Goal: Task Accomplishment & Management: Complete application form

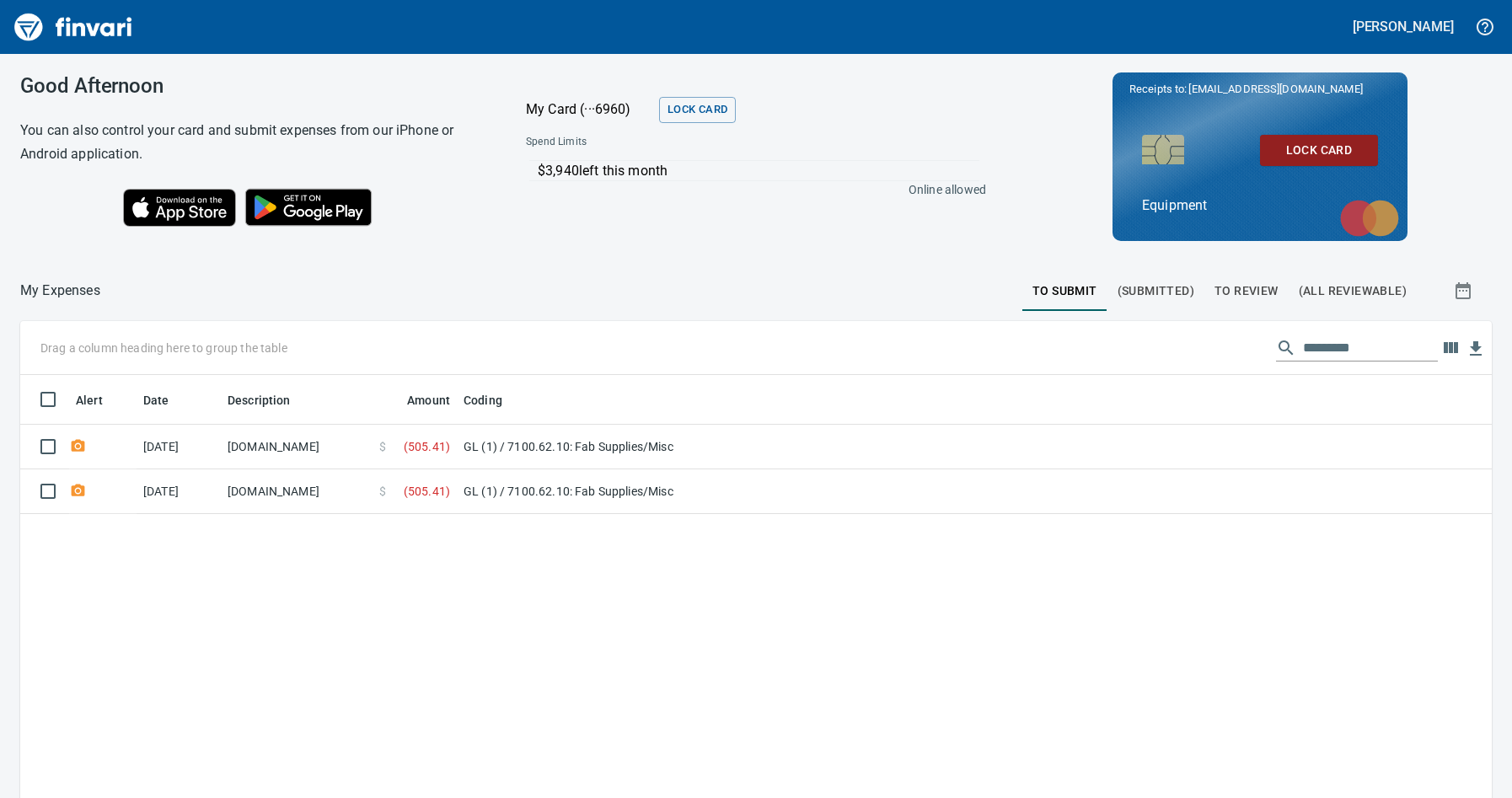
scroll to position [600, 1447]
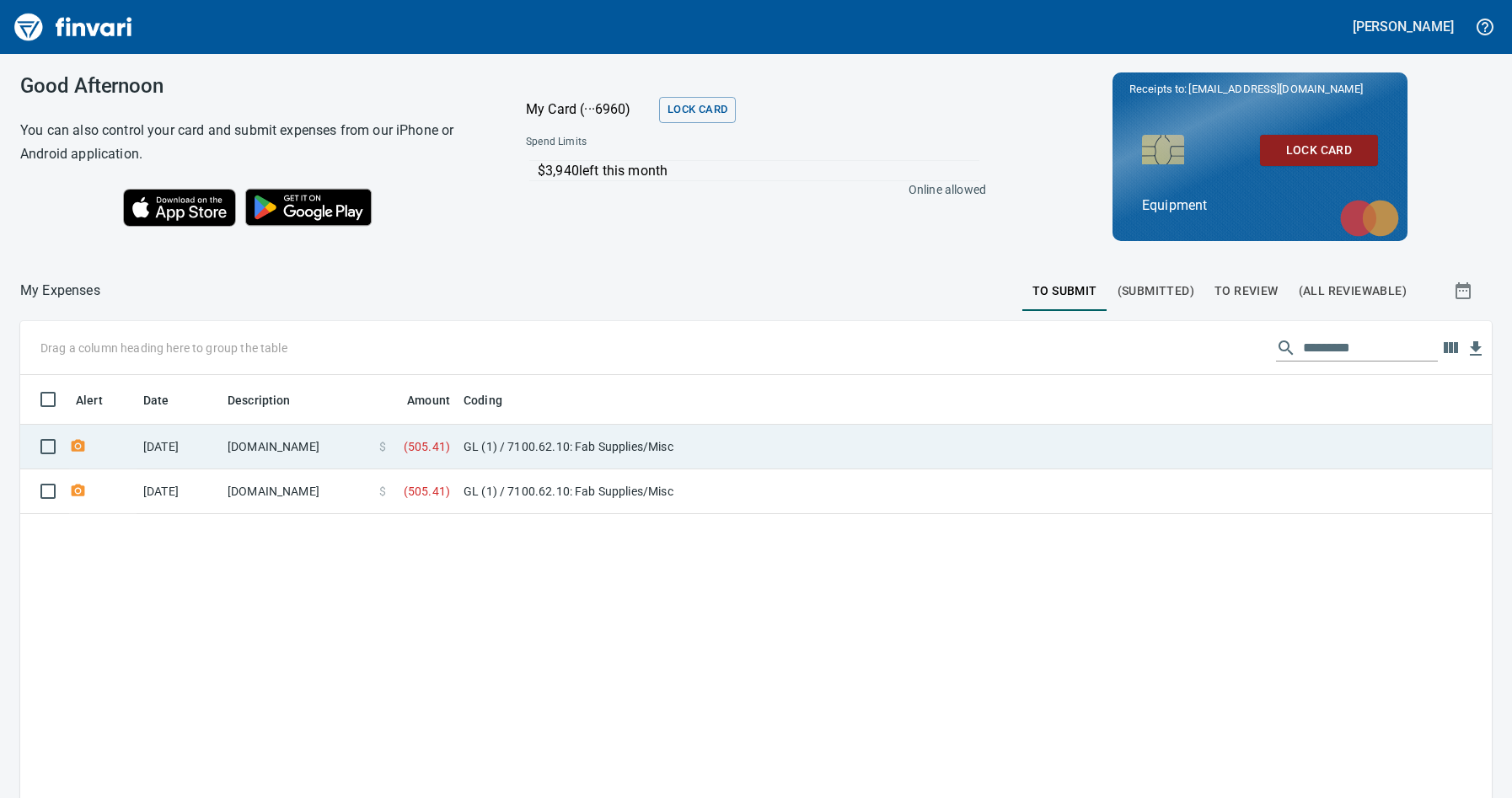
click at [565, 443] on td "GL (1) / 7100.62.10: Fab Supplies/Misc" at bounding box center [668, 447] width 421 height 45
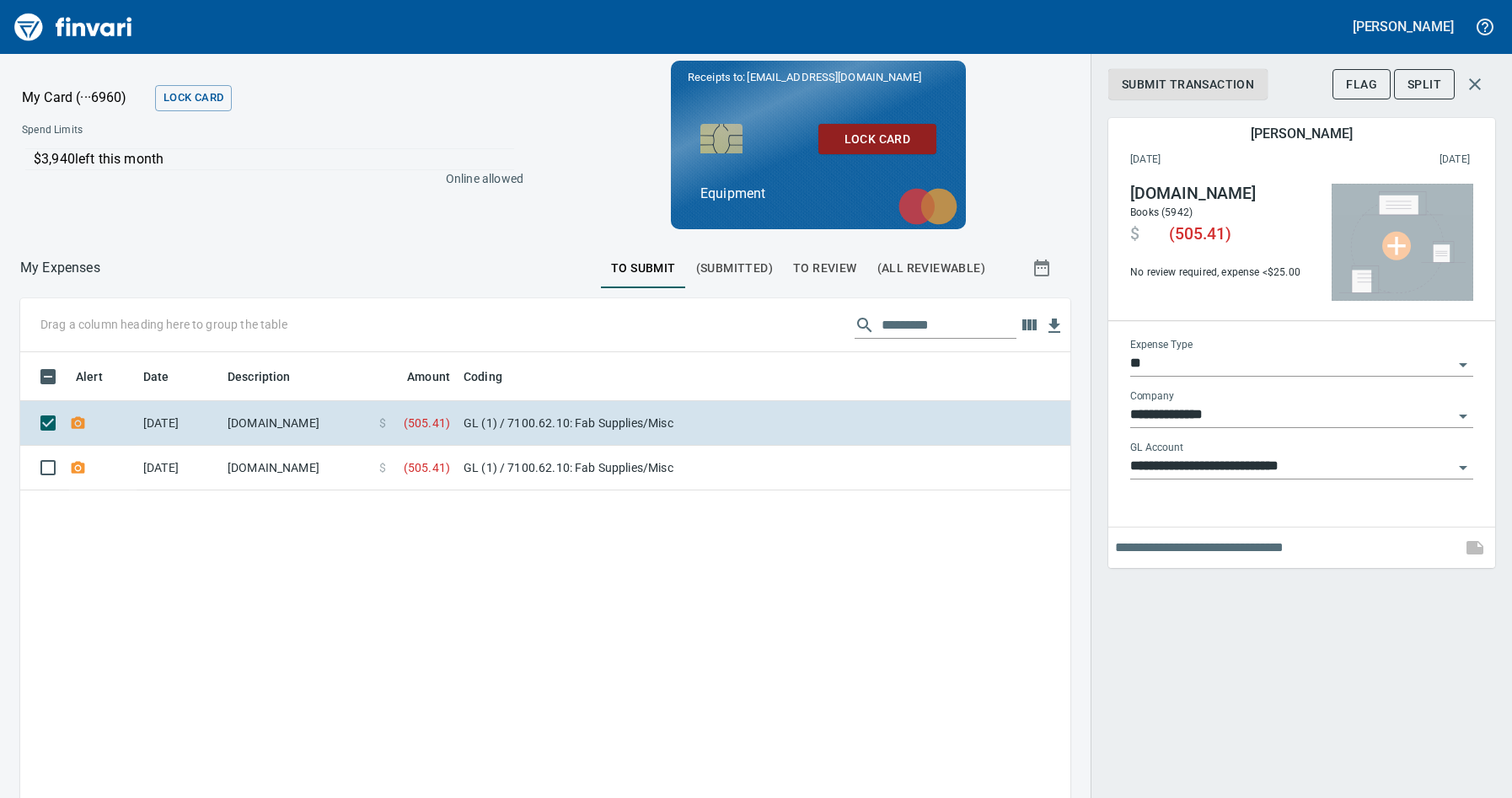
scroll to position [600, 1025]
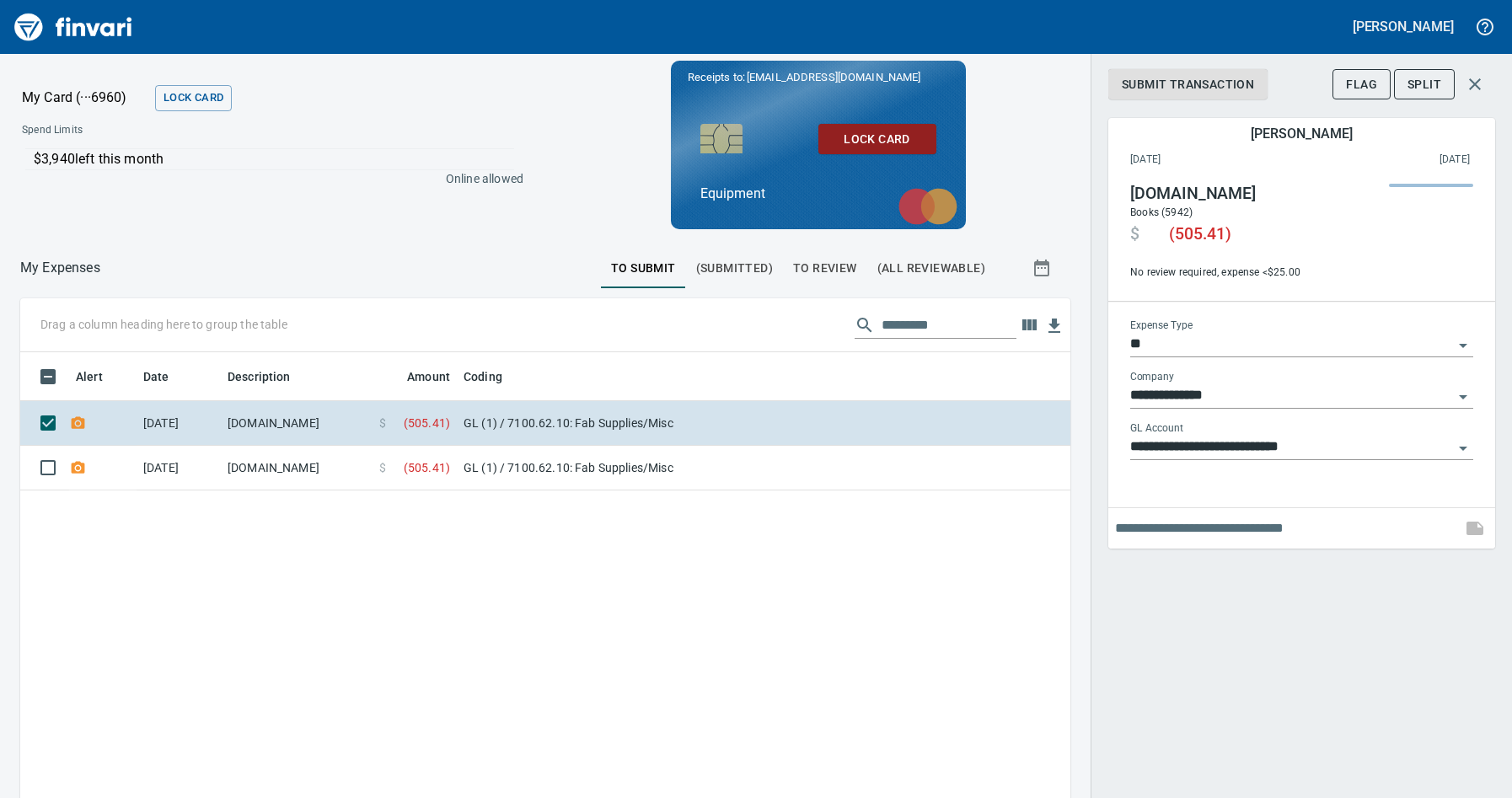
click at [1215, 525] on input "text" at bounding box center [1285, 528] width 340 height 27
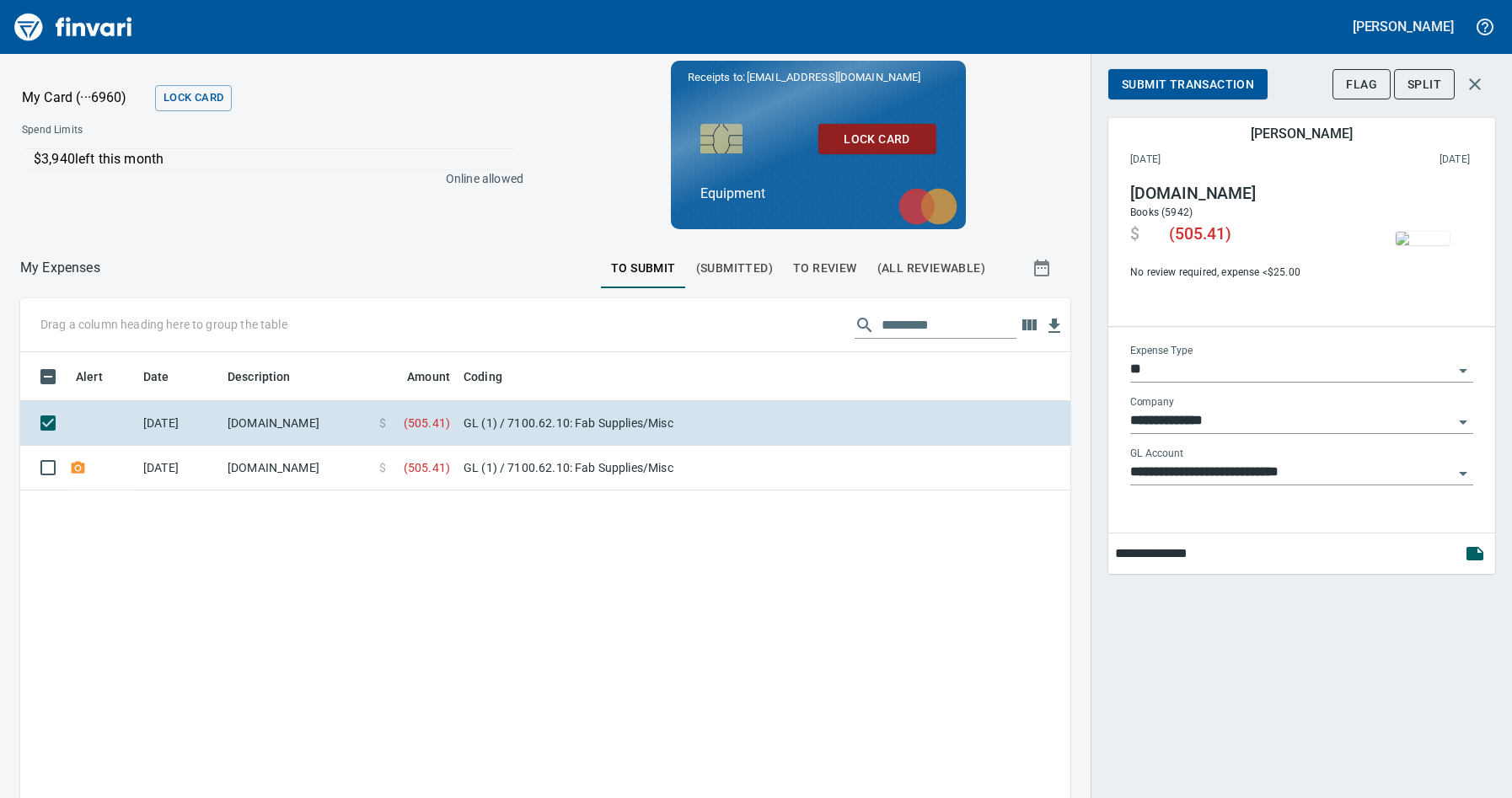
drag, startPoint x: 1226, startPoint y: 554, endPoint x: 1104, endPoint y: 553, distance: 122.0
click at [1104, 553] on div "**********" at bounding box center [1301, 399] width 421 height 798
type input "**********"
click at [1473, 560] on icon "button" at bounding box center [1475, 553] width 17 height 13
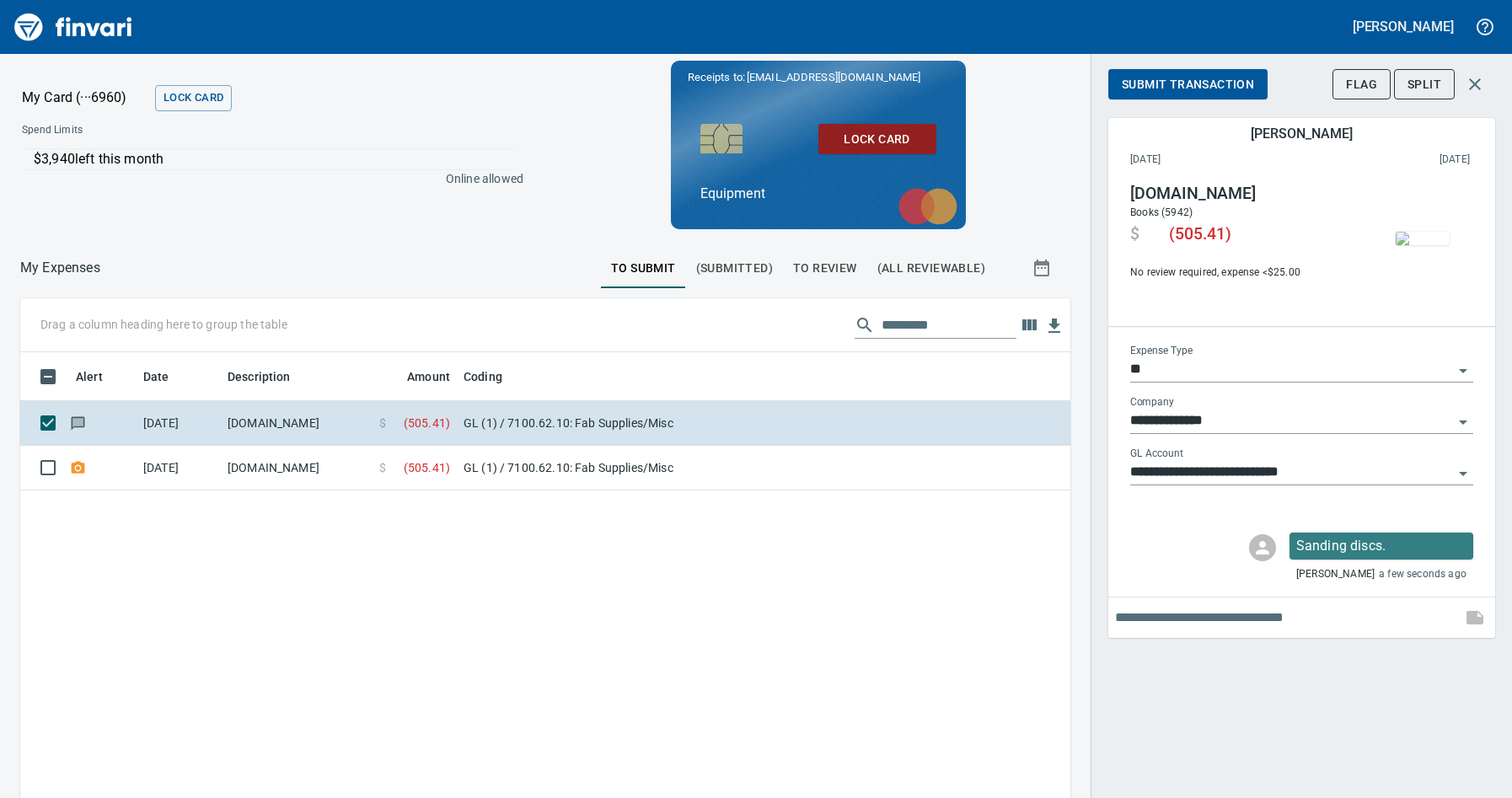
click at [1217, 622] on input "text" at bounding box center [1285, 618] width 340 height 27
type input "******"
click at [1472, 622] on icon "button" at bounding box center [1475, 618] width 17 height 13
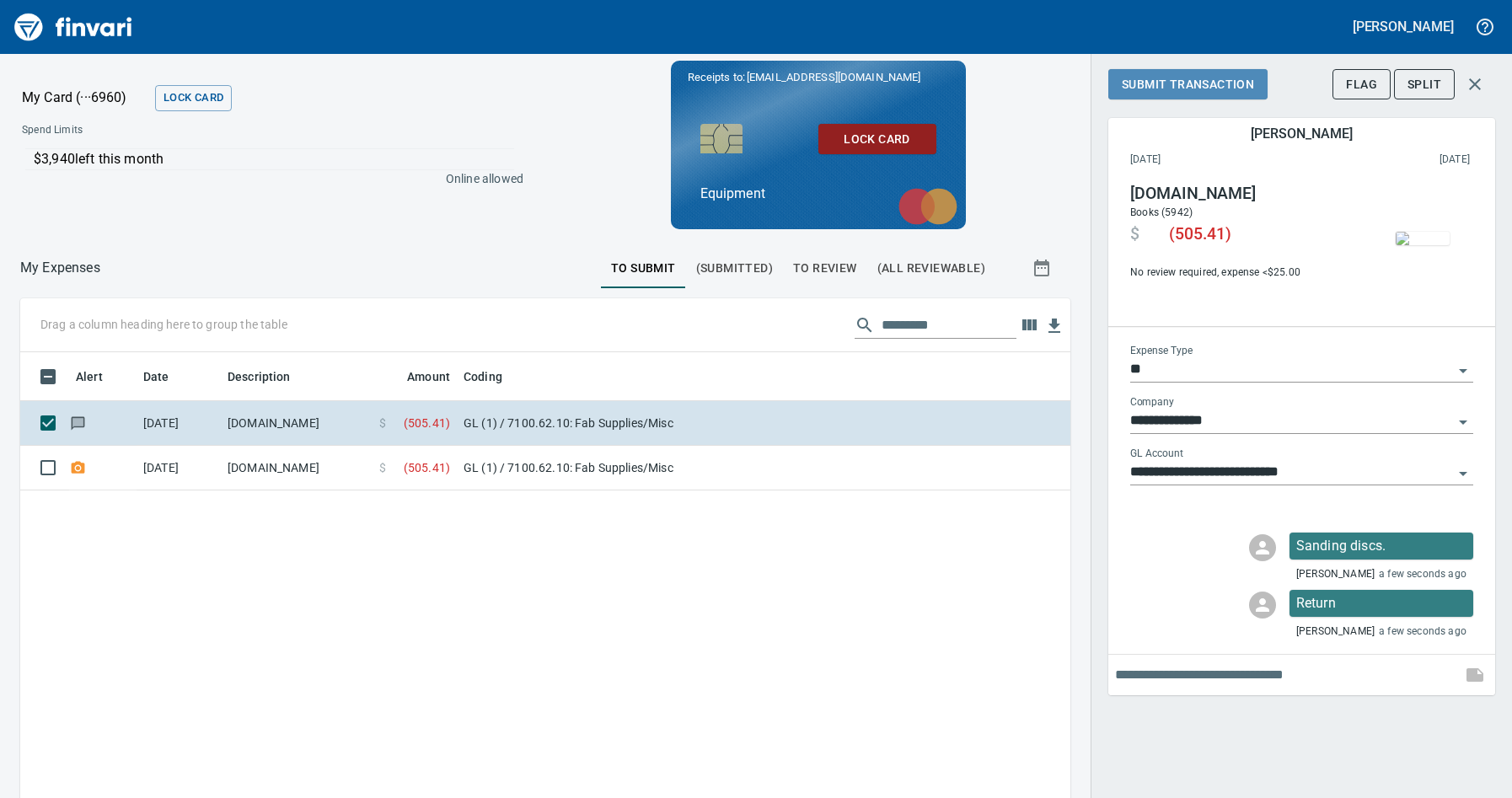
click at [1167, 81] on span "Submit Transaction" at bounding box center [1188, 85] width 132 height 21
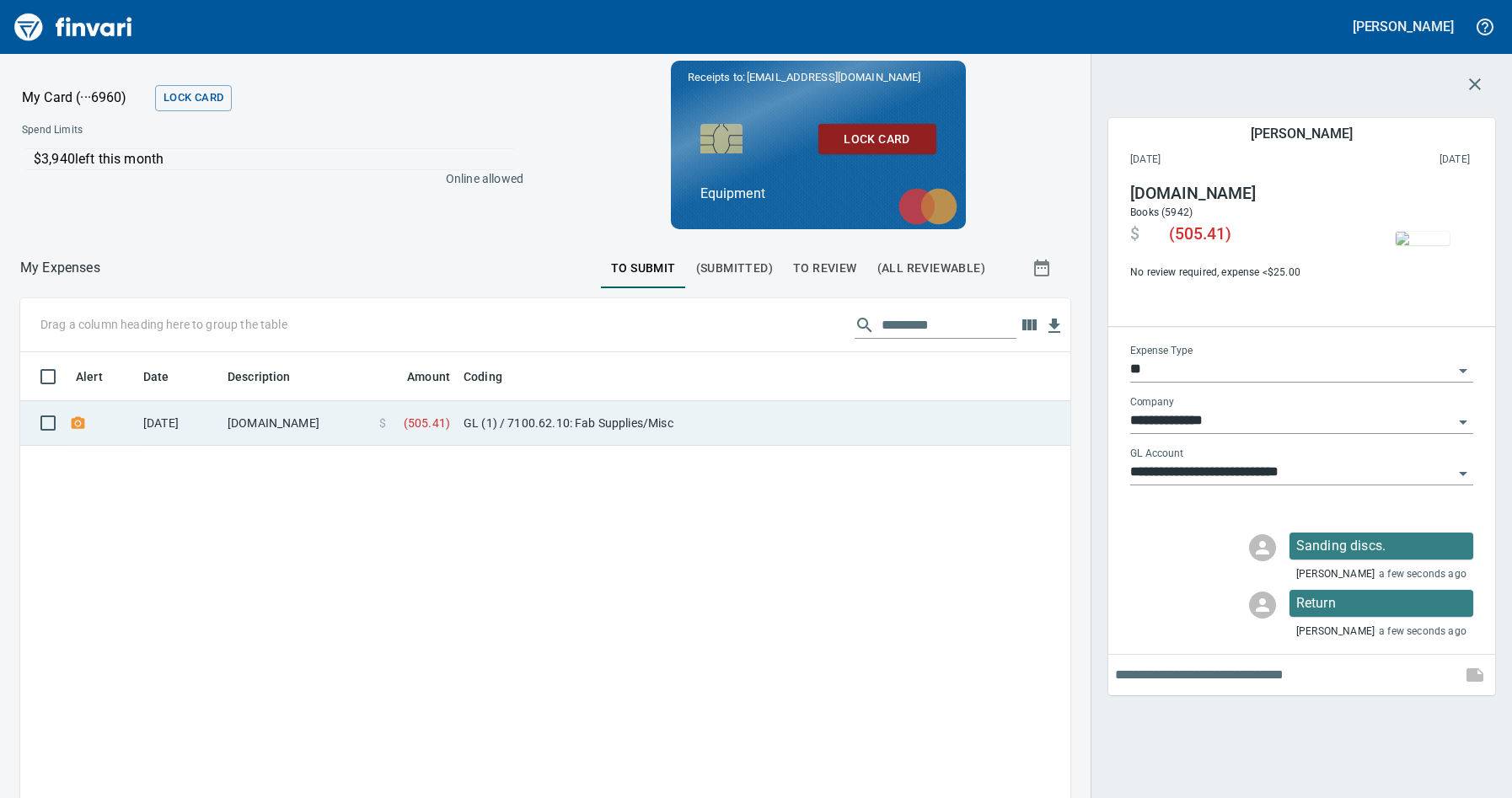
click at [226, 428] on td "[DOMAIN_NAME]" at bounding box center [296, 424] width 152 height 45
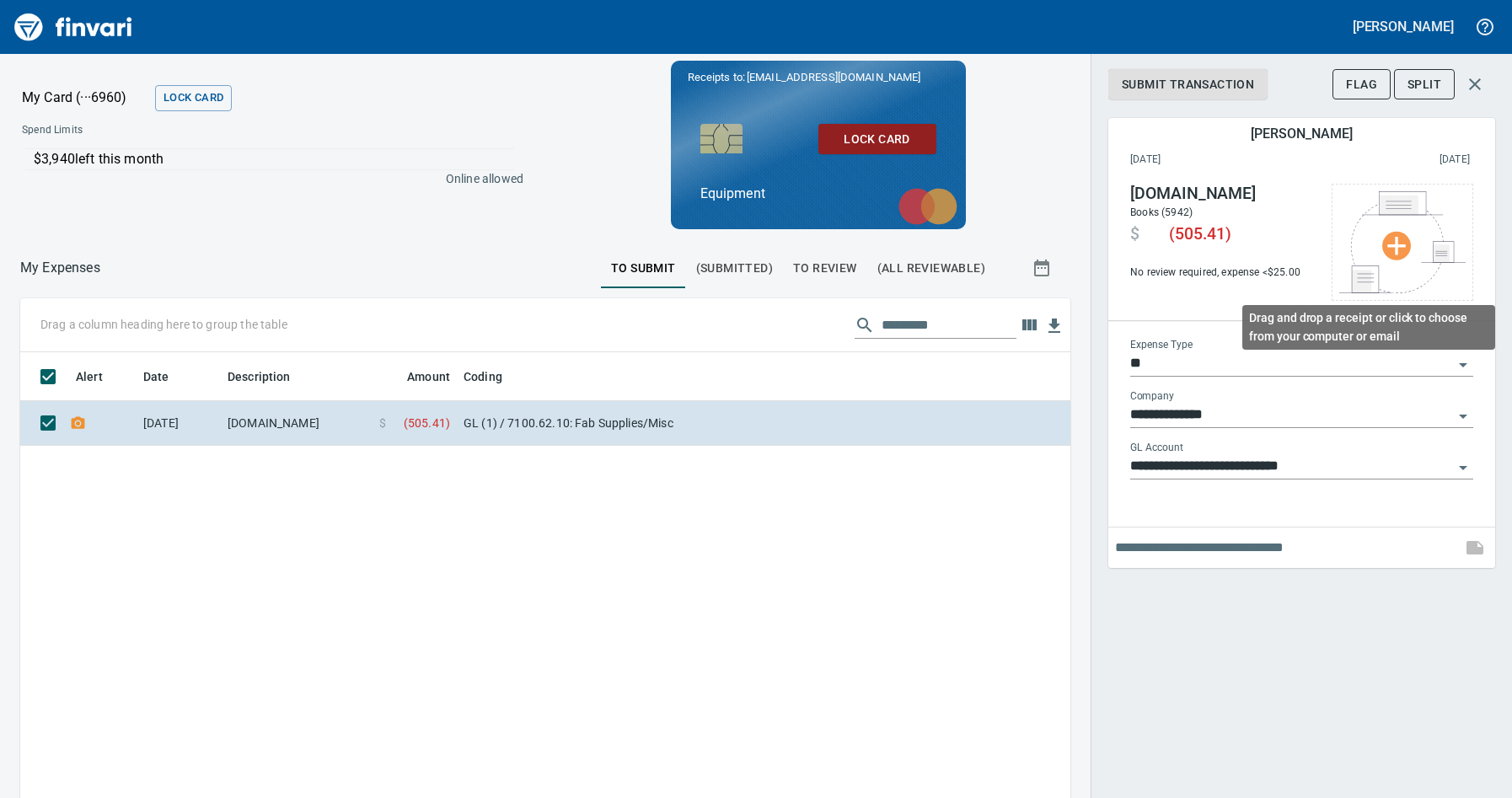
scroll to position [600, 1025]
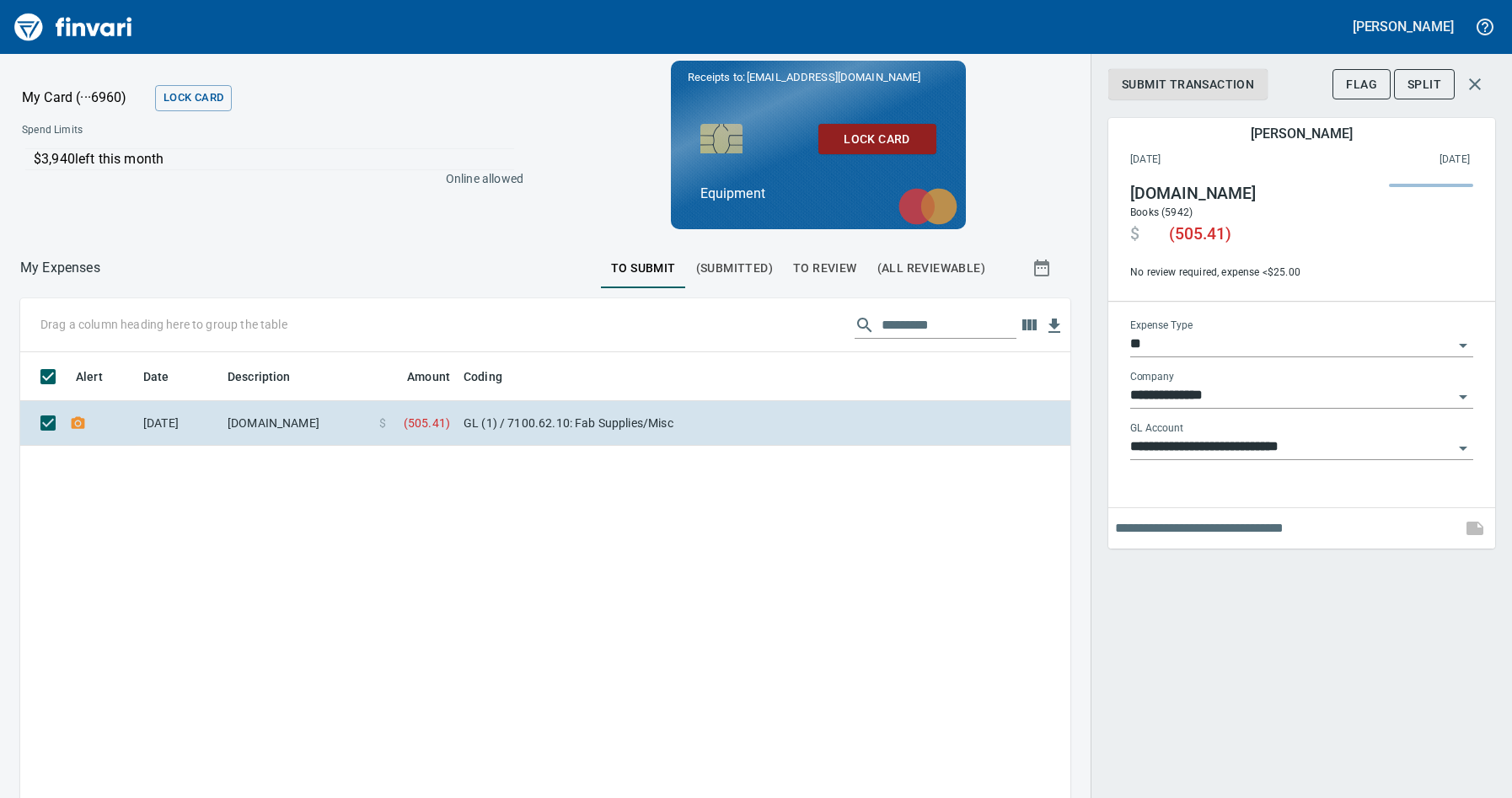
click at [1161, 523] on input "text" at bounding box center [1285, 528] width 340 height 27
type input "*"
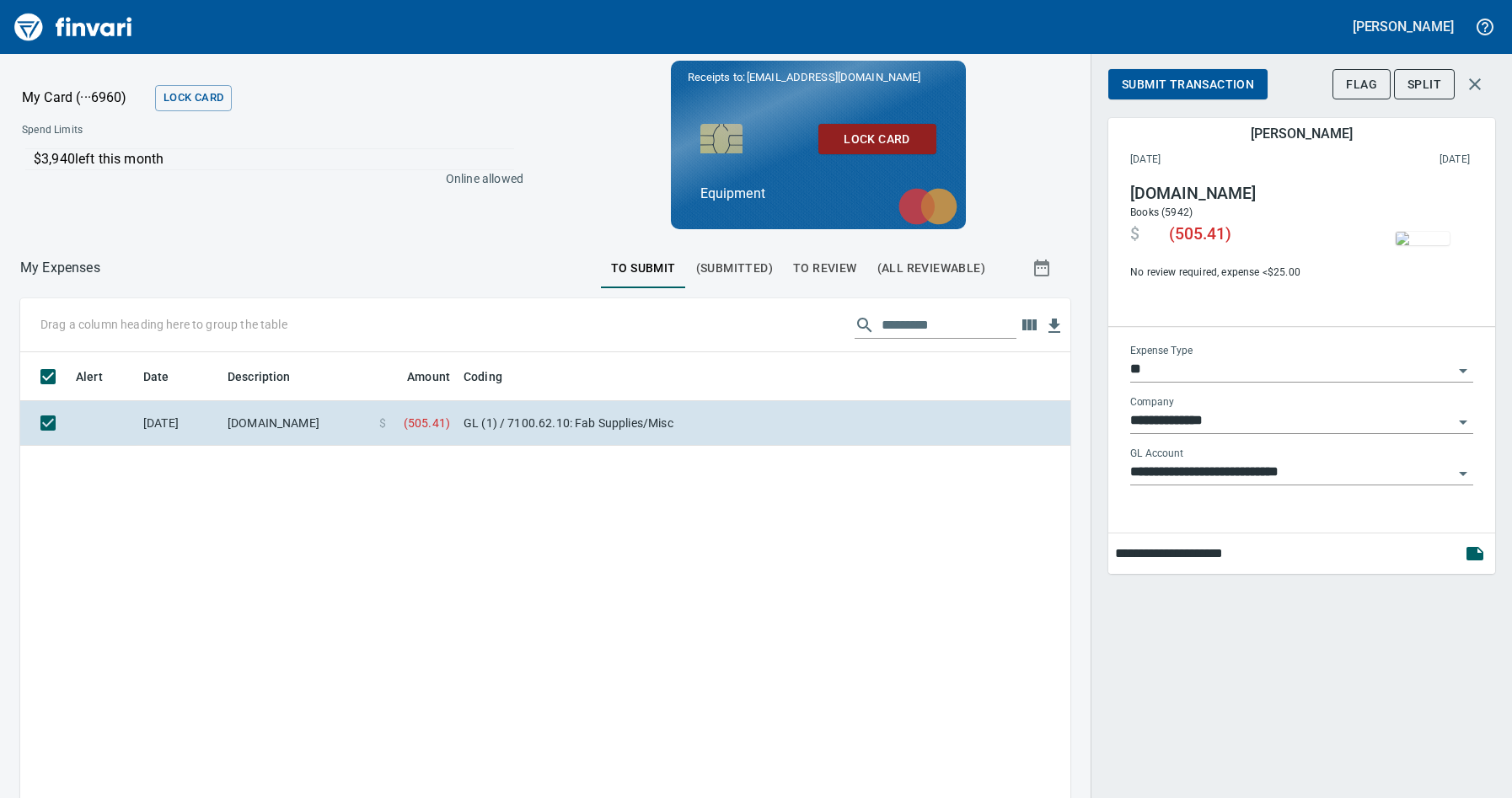
type input "**********"
click at [1469, 553] on icon "button" at bounding box center [1475, 553] width 17 height 13
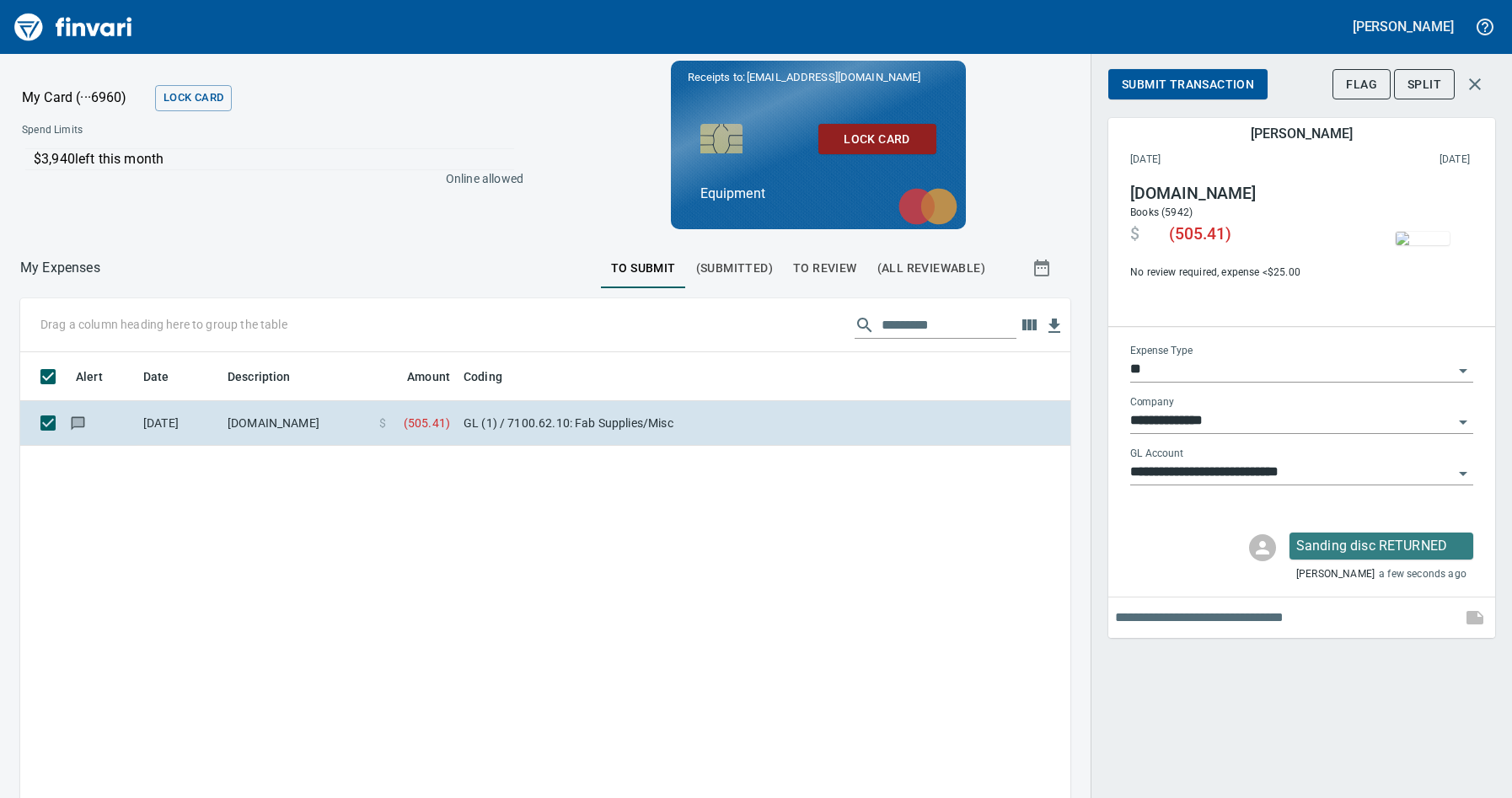
click at [1167, 87] on span "Submit Transaction" at bounding box center [1188, 85] width 132 height 21
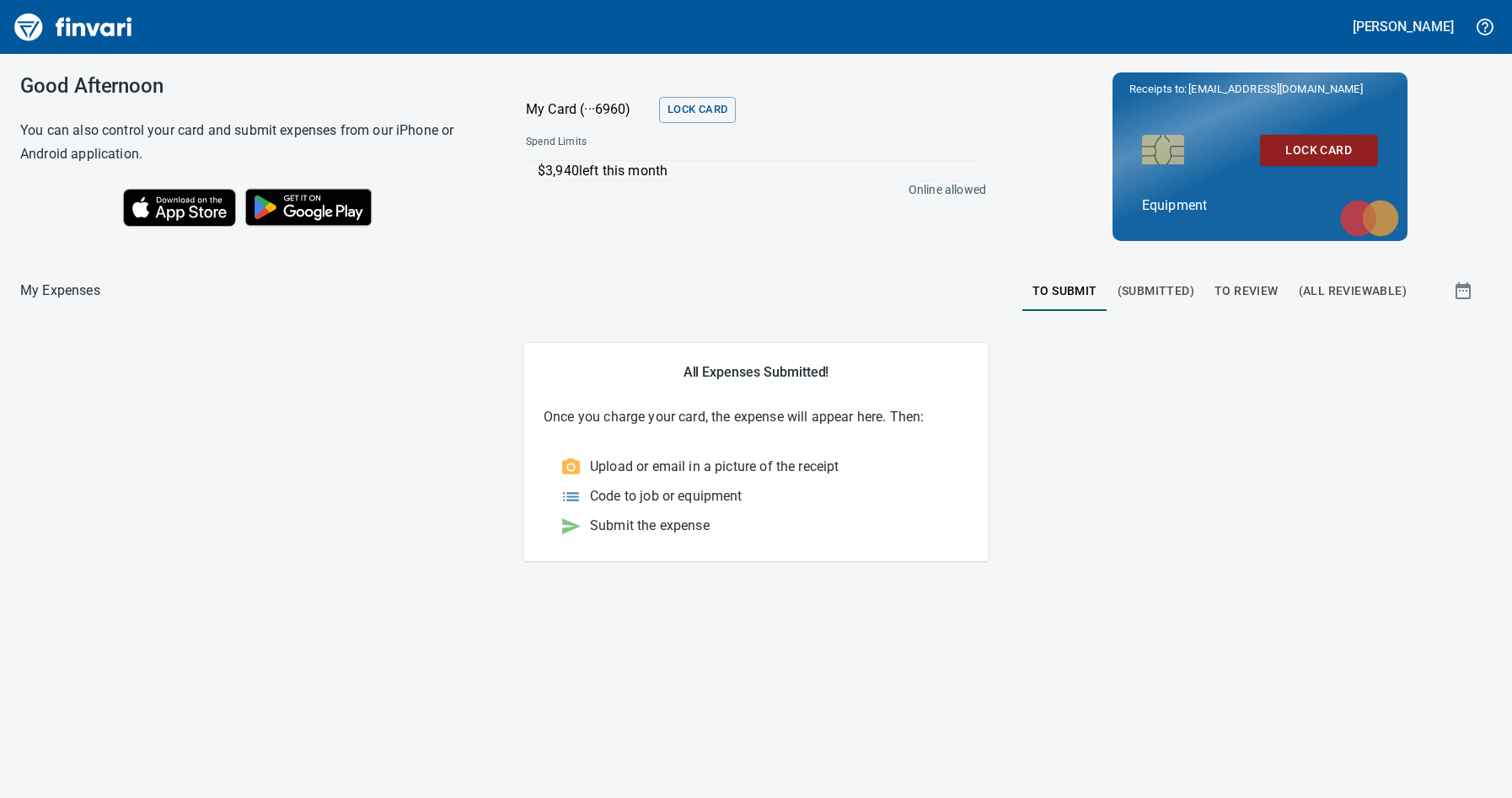
click at [1167, 287] on span "(Submitted)" at bounding box center [1156, 292] width 77 height 21
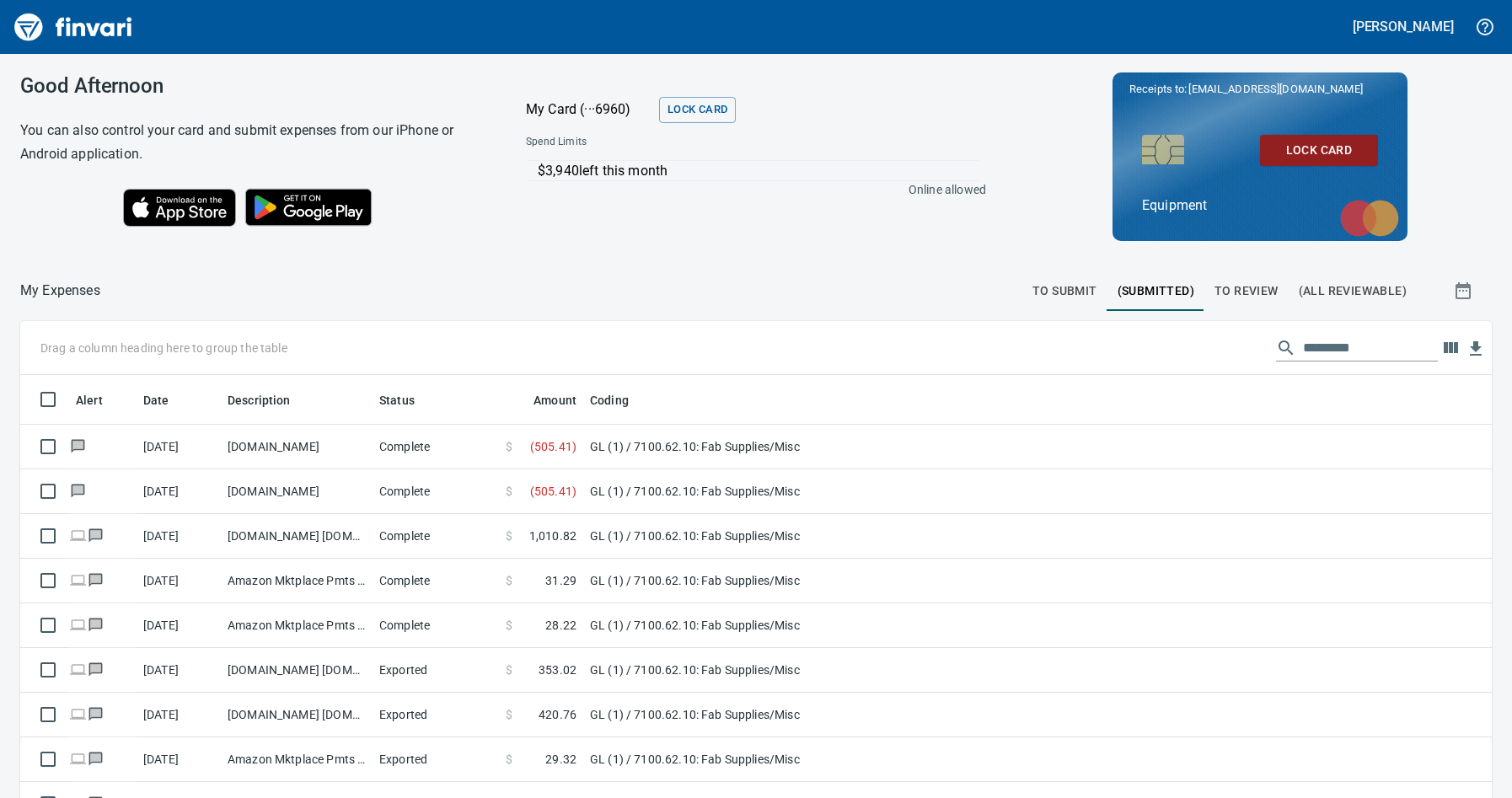
scroll to position [600, 1434]
